Goal: Go to known website: Access a specific website the user already knows

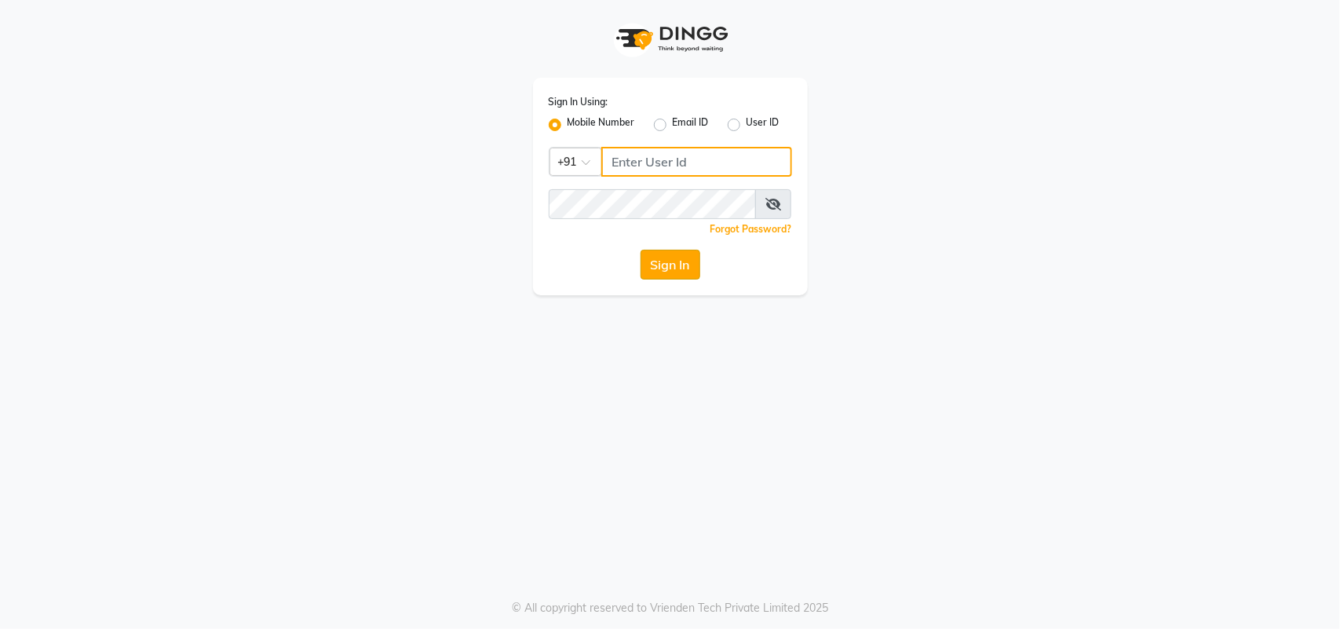
type input "8591746672"
click at [651, 257] on button "Sign In" at bounding box center [670, 265] width 60 height 30
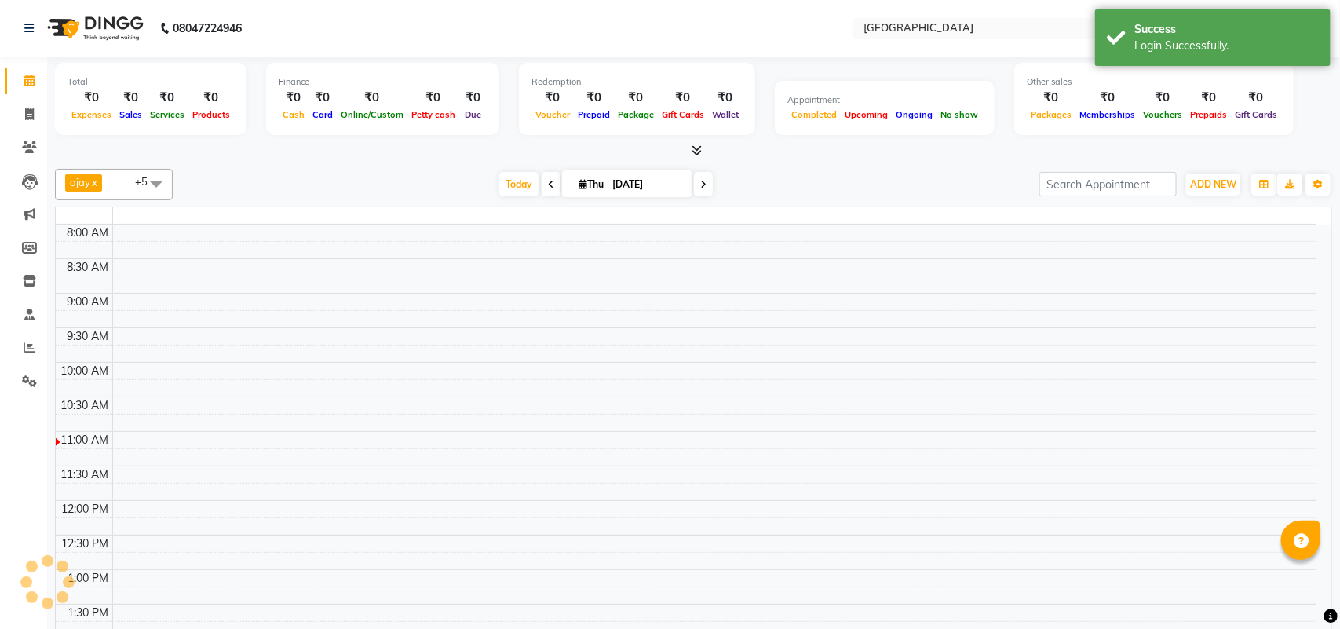
select select "en"
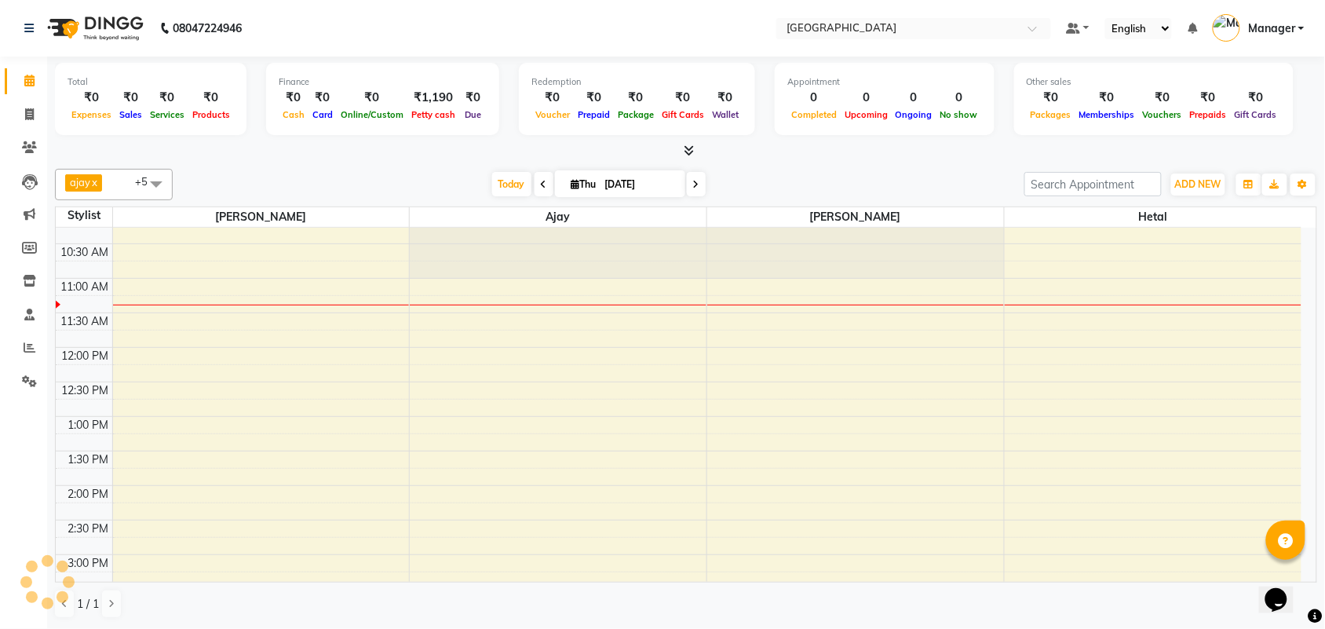
scroll to position [31, 0]
